Goal: Task Accomplishment & Management: Complete application form

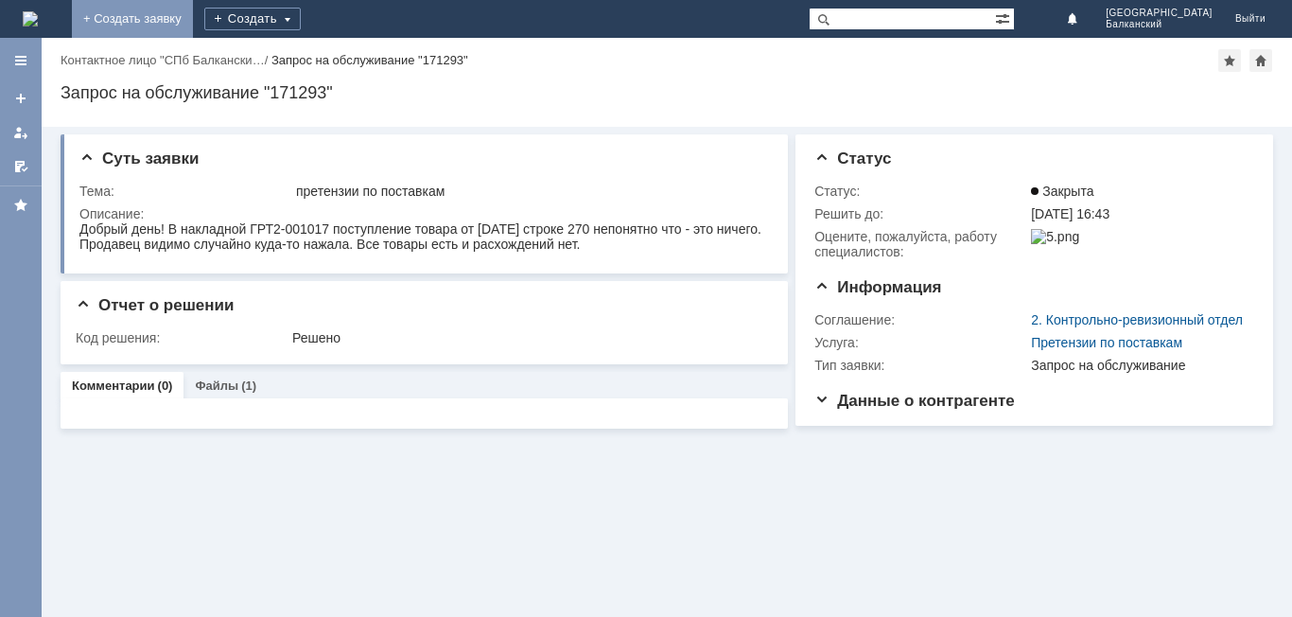
click at [193, 18] on link "+ Создать заявку" at bounding box center [132, 19] width 121 height 38
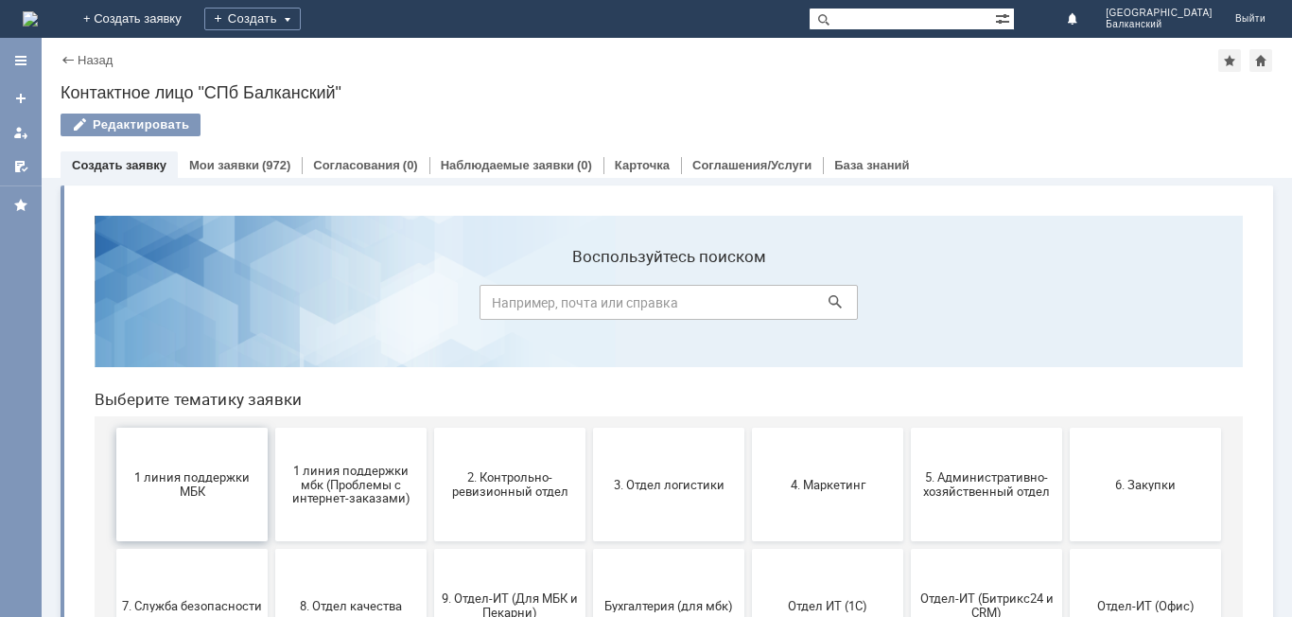
click at [194, 476] on span "1 линия поддержки МБК" at bounding box center [192, 484] width 140 height 28
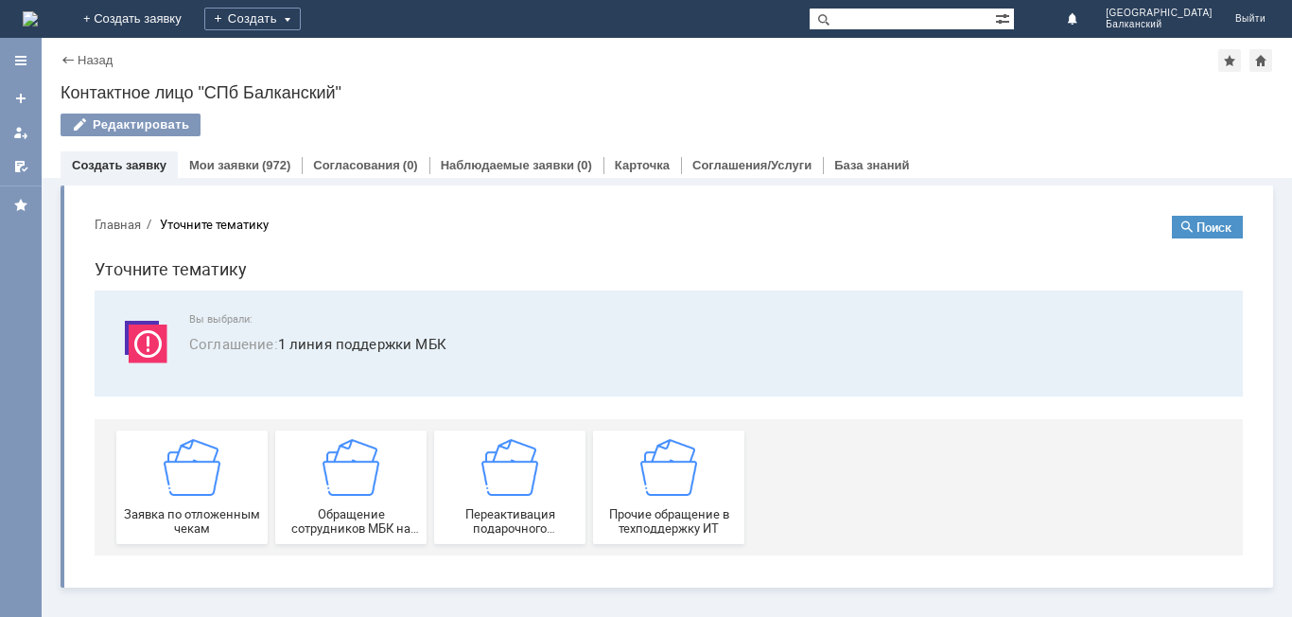
click at [194, 476] on img at bounding box center [192, 467] width 57 height 57
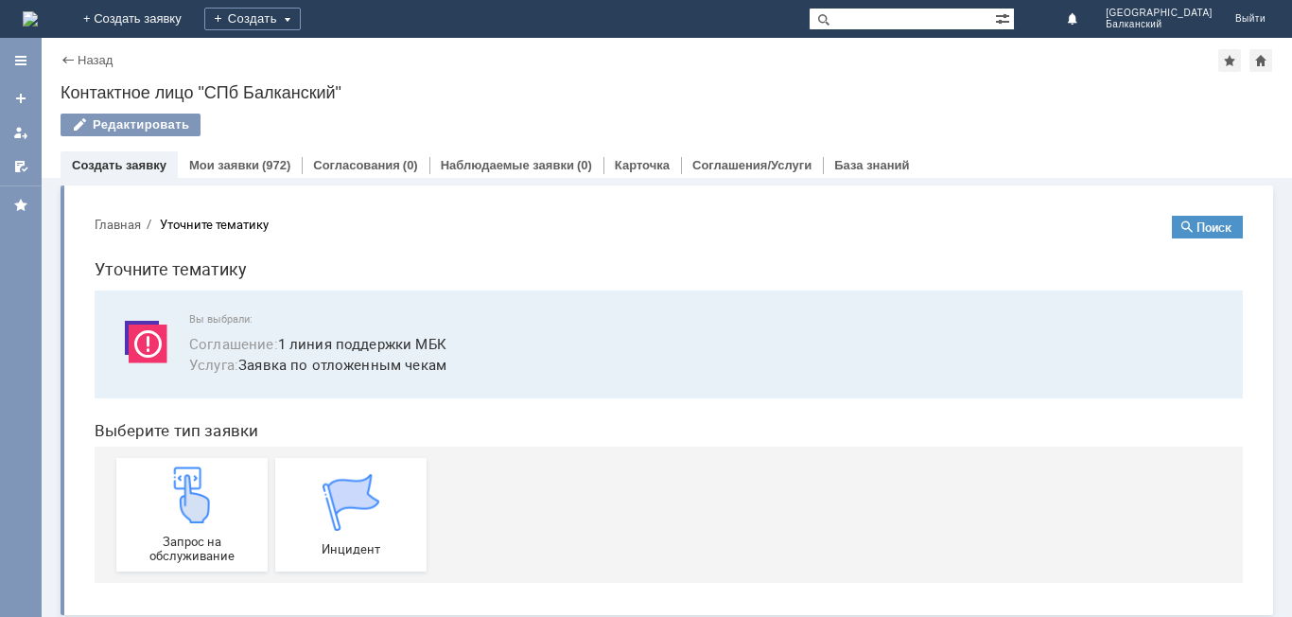
click at [194, 476] on img at bounding box center [192, 494] width 57 height 57
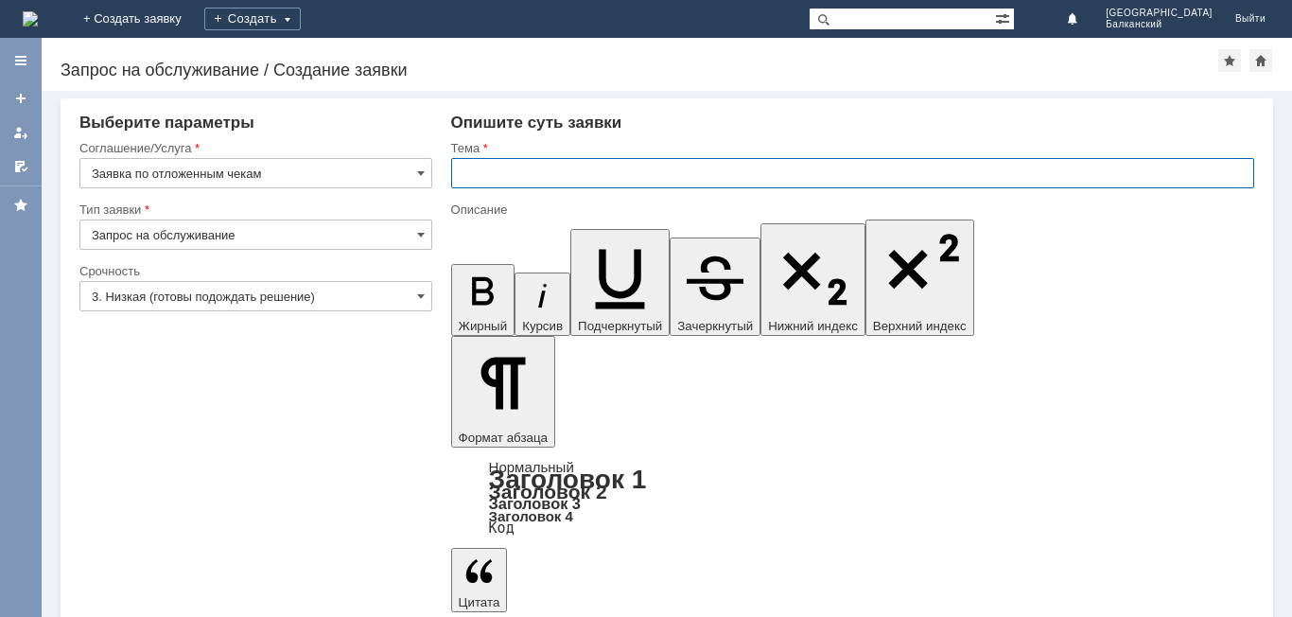
click at [486, 174] on input "text" at bounding box center [852, 173] width 803 height 30
type input "отложенные чеки"
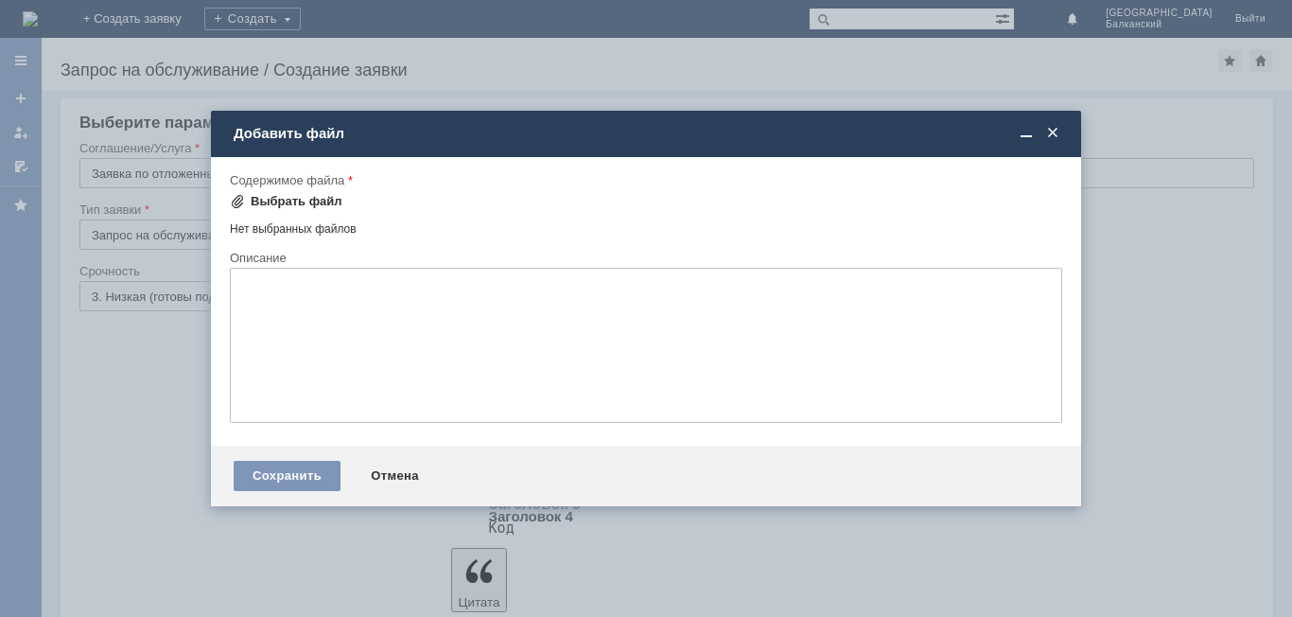
click at [240, 197] on span at bounding box center [237, 201] width 15 height 15
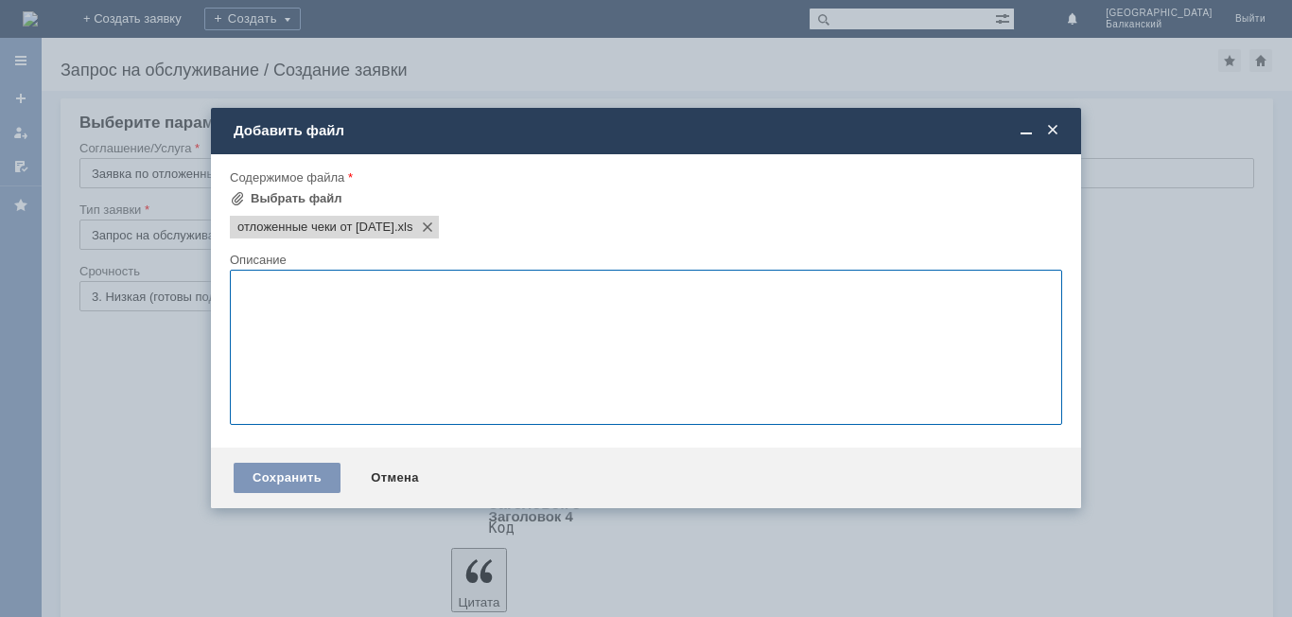
click at [245, 294] on textarea at bounding box center [646, 347] width 832 height 155
type textarea "Добрый день! Прошу удалить отложенный чек от 12.08.2025"
click at [306, 476] on div "Сохранить" at bounding box center [287, 477] width 107 height 30
